Goal: Task Accomplishment & Management: Manage account settings

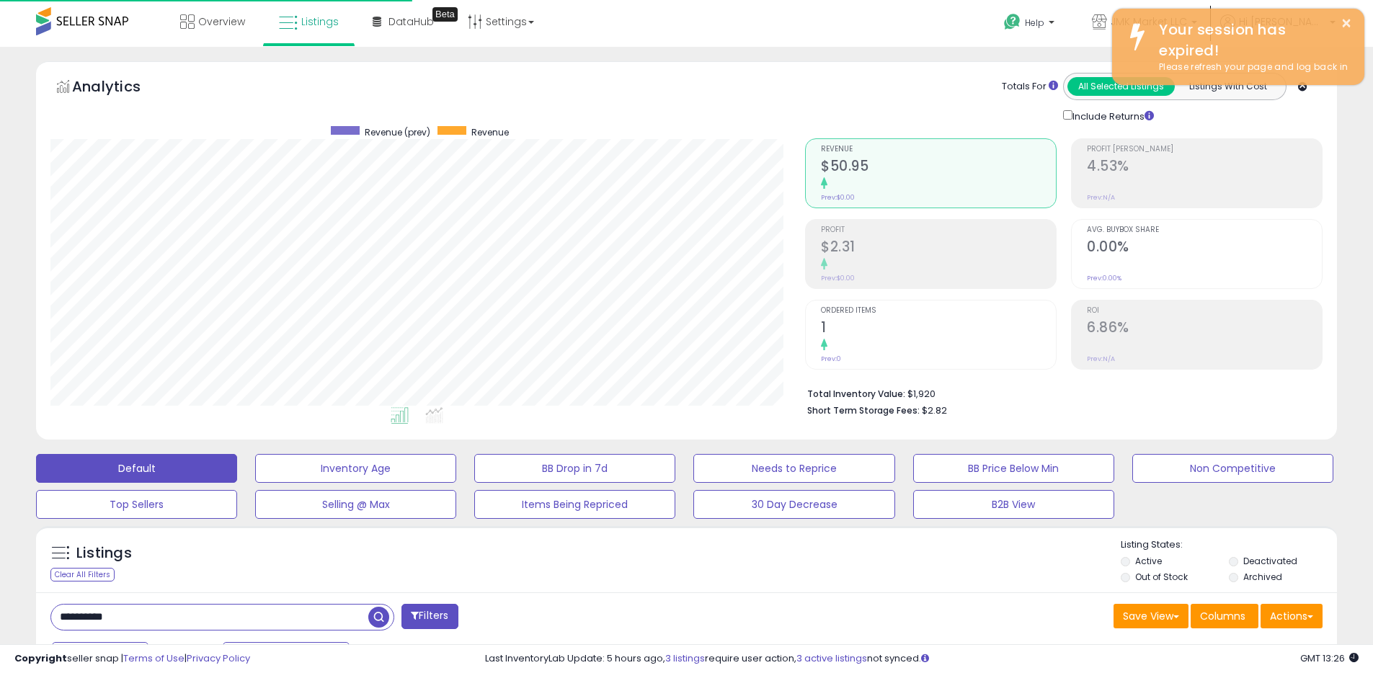
scroll to position [295, 755]
